Goal: Task Accomplishment & Management: Use online tool/utility

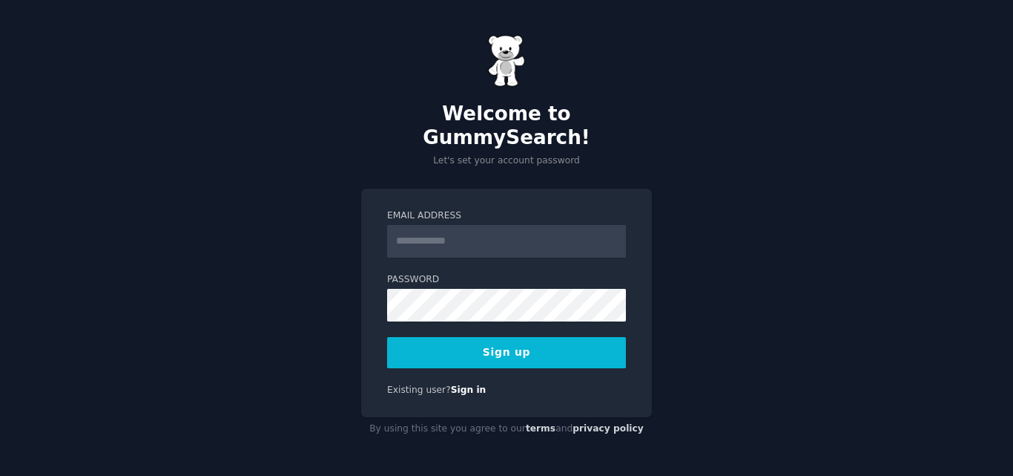
click at [464, 232] on input "Email Address" at bounding box center [506, 241] width 239 height 33
type input "**********"
click at [517, 338] on button "Sign up" at bounding box center [506, 352] width 239 height 31
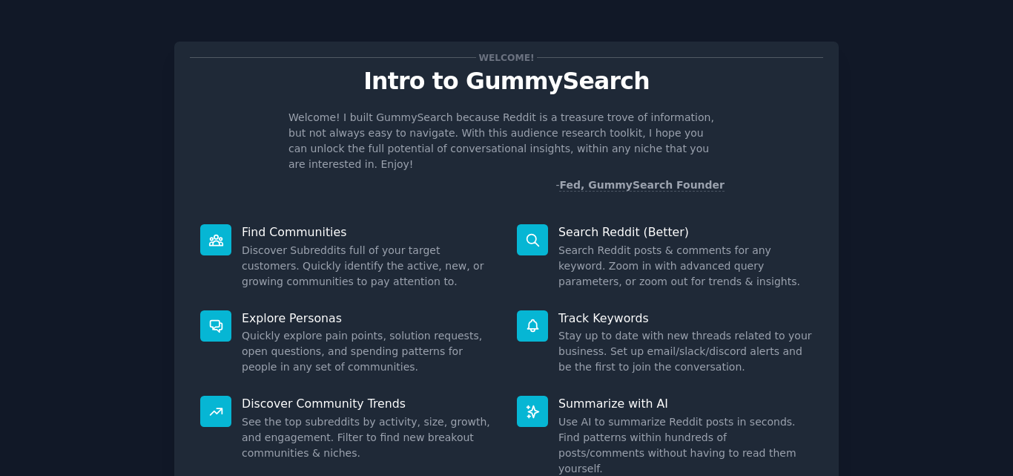
click at [488, 310] on p "Explore Personas" at bounding box center [369, 318] width 254 height 16
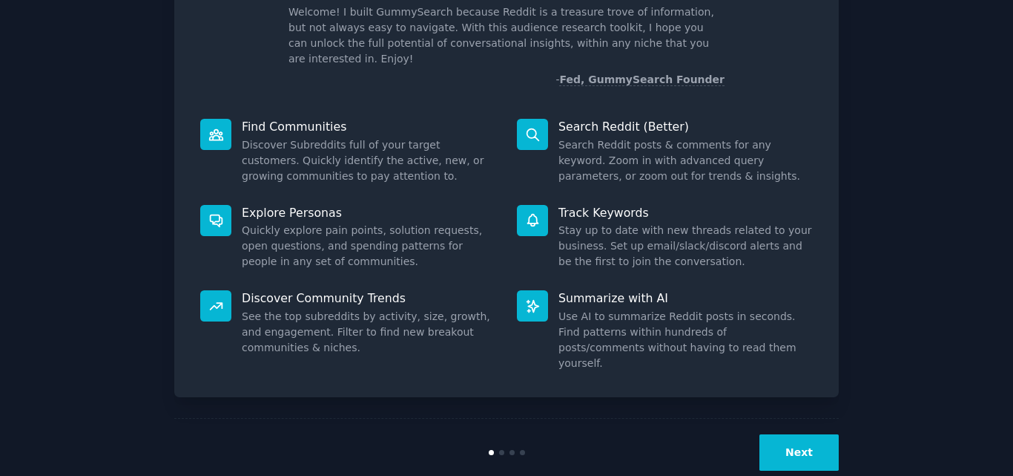
click at [789, 434] on button "Next" at bounding box center [799, 452] width 79 height 36
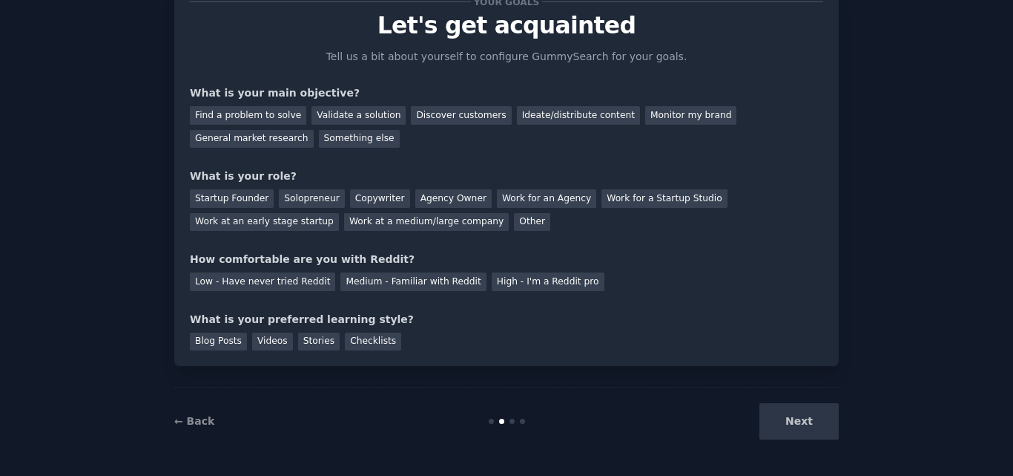
scroll to position [56, 0]
click at [789, 418] on div "Next" at bounding box center [728, 421] width 222 height 36
click at [237, 112] on div "Find a problem to solve" at bounding box center [248, 115] width 116 height 19
click at [326, 103] on div "Find a problem to solve Validate a solution Discover customers Ideate/distribut…" at bounding box center [507, 124] width 634 height 47
click at [332, 114] on div "Validate a solution" at bounding box center [359, 115] width 94 height 19
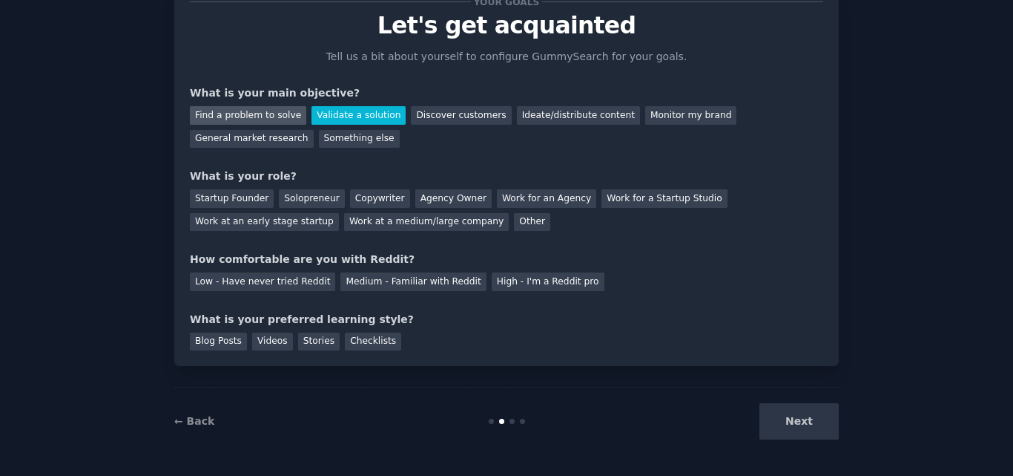
click at [263, 106] on div "Find a problem to solve" at bounding box center [248, 115] width 116 height 19
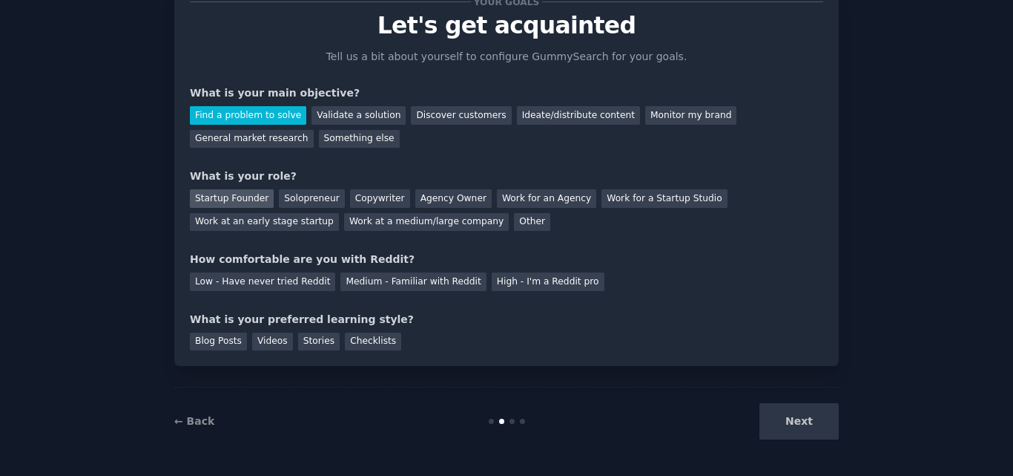
click at [251, 197] on div "Startup Founder" at bounding box center [232, 198] width 84 height 19
click at [281, 278] on div "Low - Have never tried Reddit" at bounding box center [262, 281] width 145 height 19
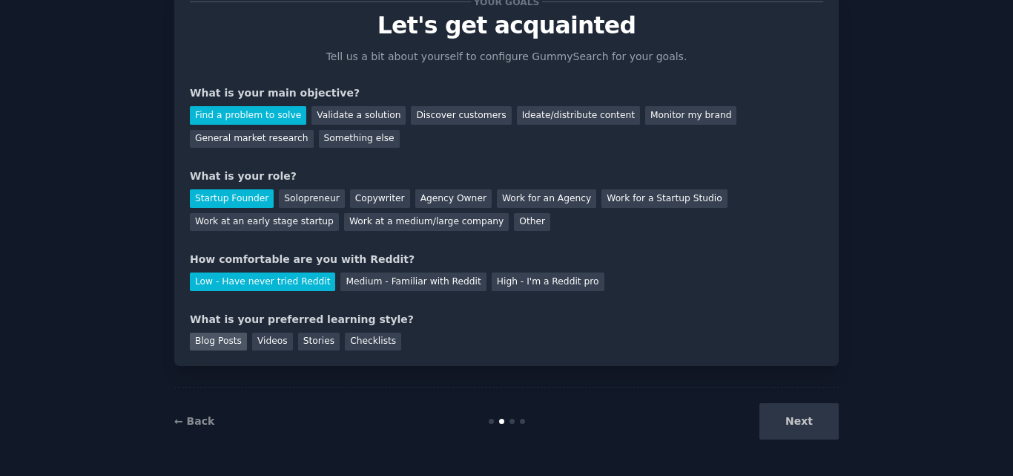
click at [226, 345] on div "Blog Posts" at bounding box center [218, 341] width 57 height 19
click at [808, 430] on button "Next" at bounding box center [799, 421] width 79 height 36
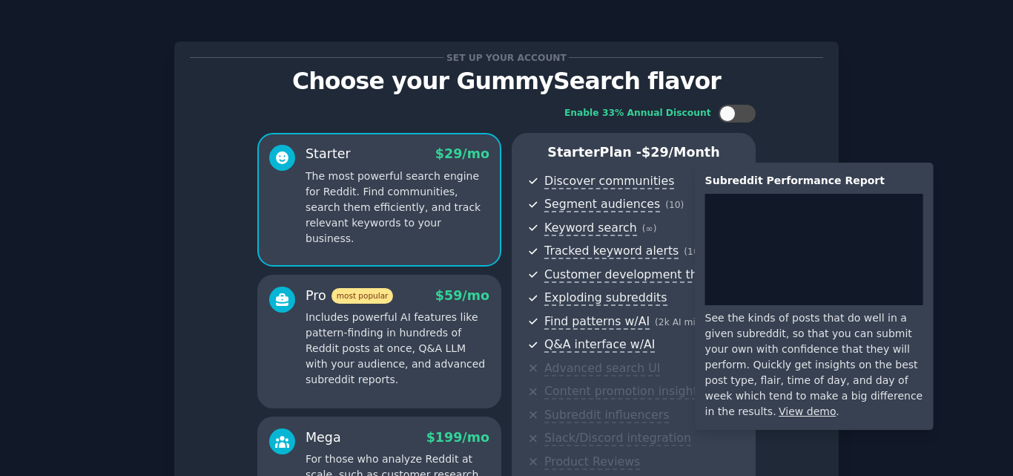
scroll to position [215, 0]
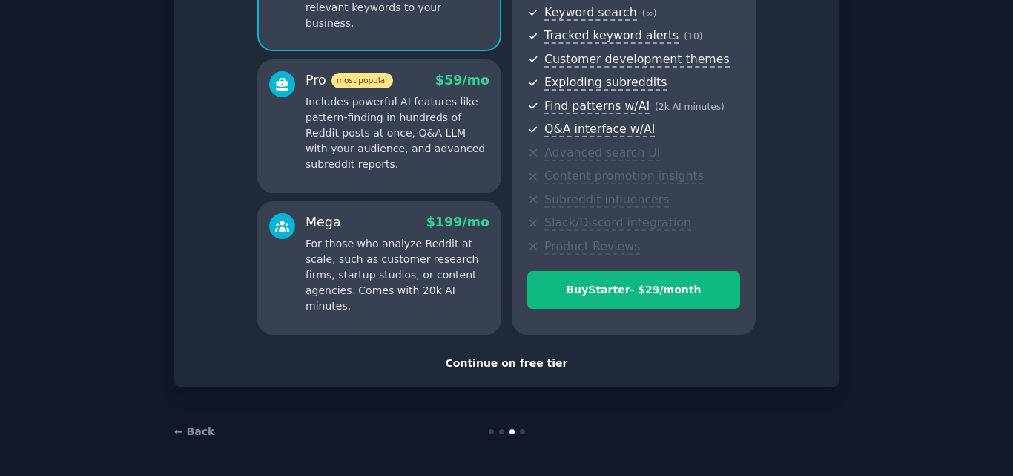
click at [527, 362] on div "Continue on free tier" at bounding box center [507, 363] width 634 height 16
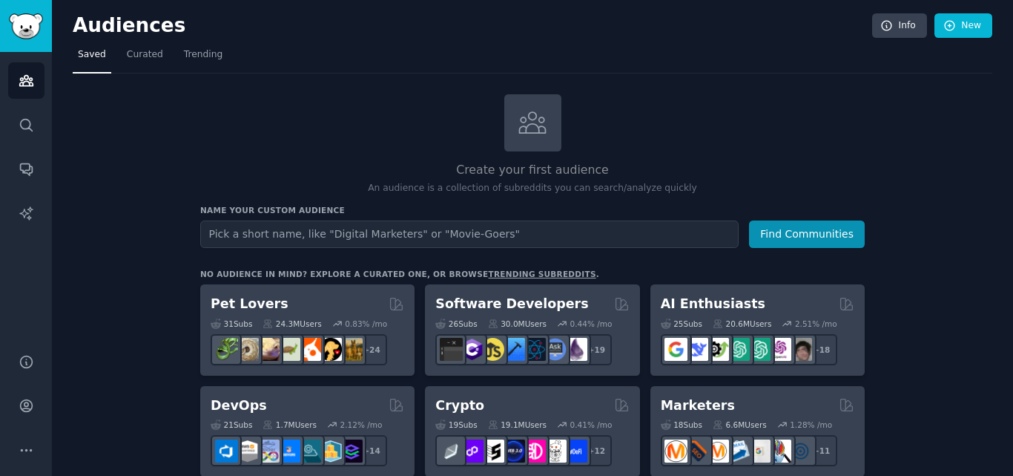
click at [261, 144] on div "Create your first audience An audience is a collection of subreddits you can se…" at bounding box center [532, 144] width 665 height 101
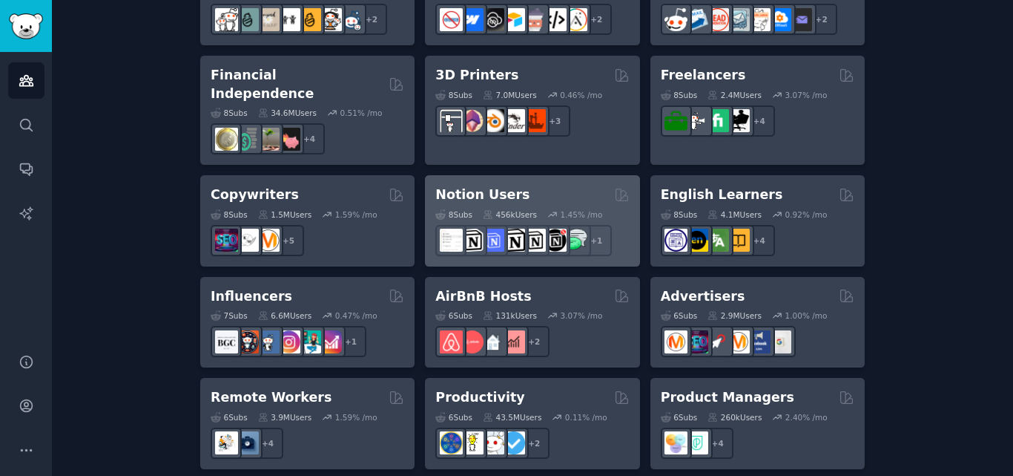
scroll to position [1113, 0]
